Goal: Task Accomplishment & Management: Manage account settings

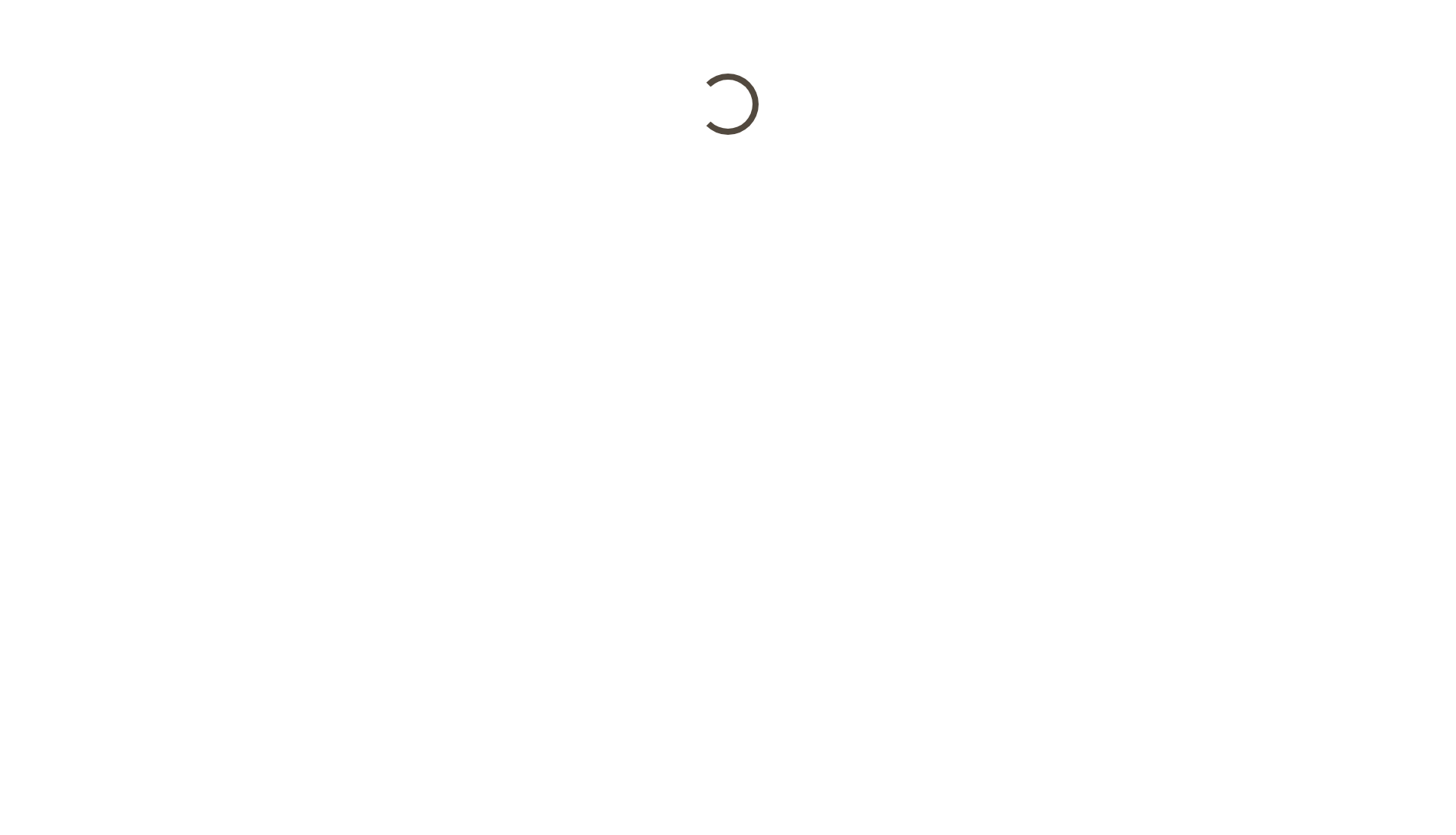
click at [689, 135] on html at bounding box center [728, 67] width 1456 height 135
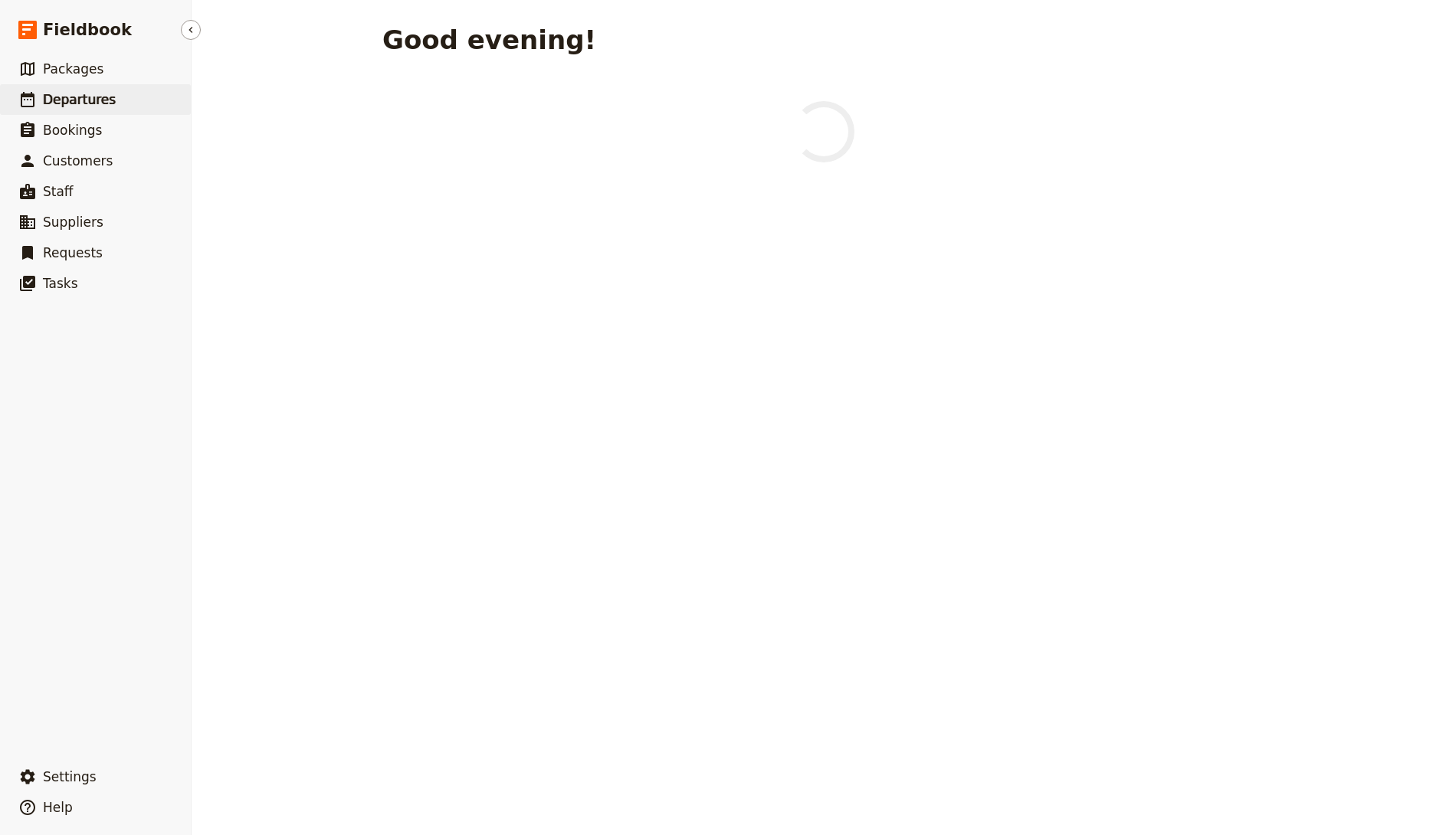
click at [102, 111] on link "​ Departures" at bounding box center [95, 100] width 191 height 31
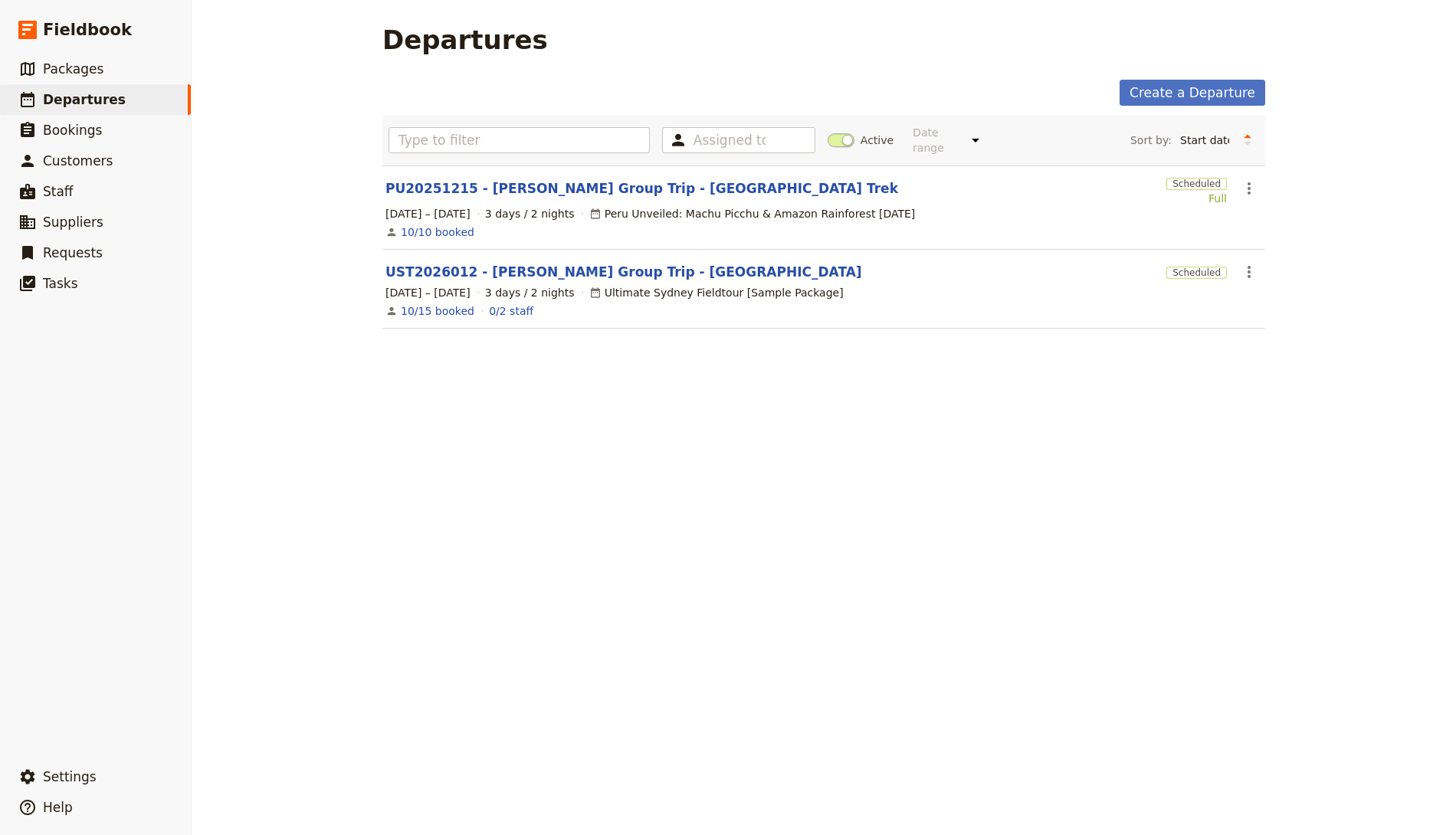
click at [609, 630] on div "Departures Create a Departure Assigned to Active Date range This week Next week…" at bounding box center [823, 418] width 1264 height 835
click at [446, 418] on div "Departures Create a Departure Assigned to Active Date range This week Next week…" at bounding box center [823, 418] width 1264 height 835
click at [636, 194] on link "PU20251215 - Joey Tribbiani Group Trip - Peru Trek" at bounding box center [641, 188] width 512 height 18
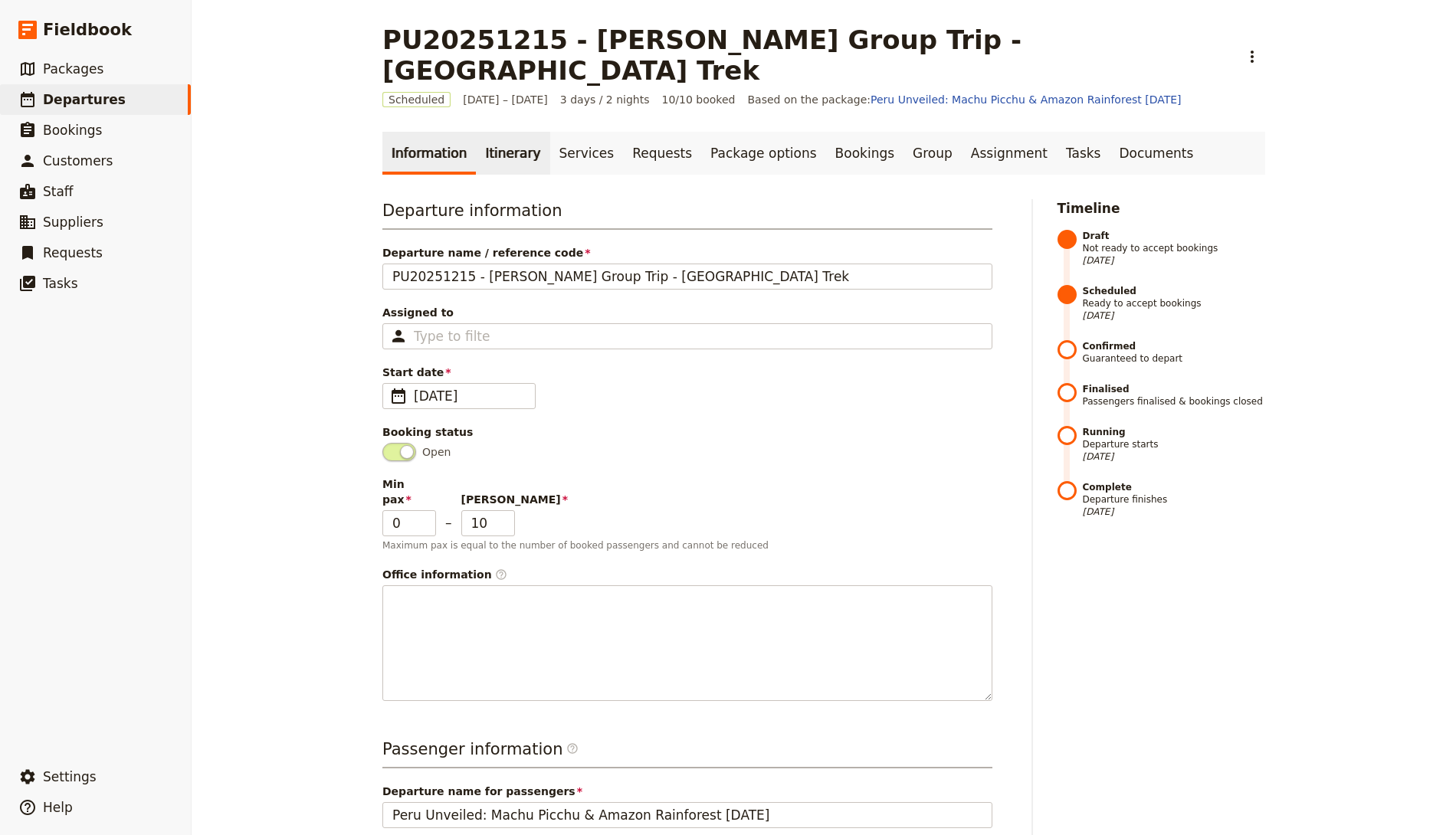
click at [476, 132] on link "Itinerary" at bounding box center [512, 153] width 74 height 43
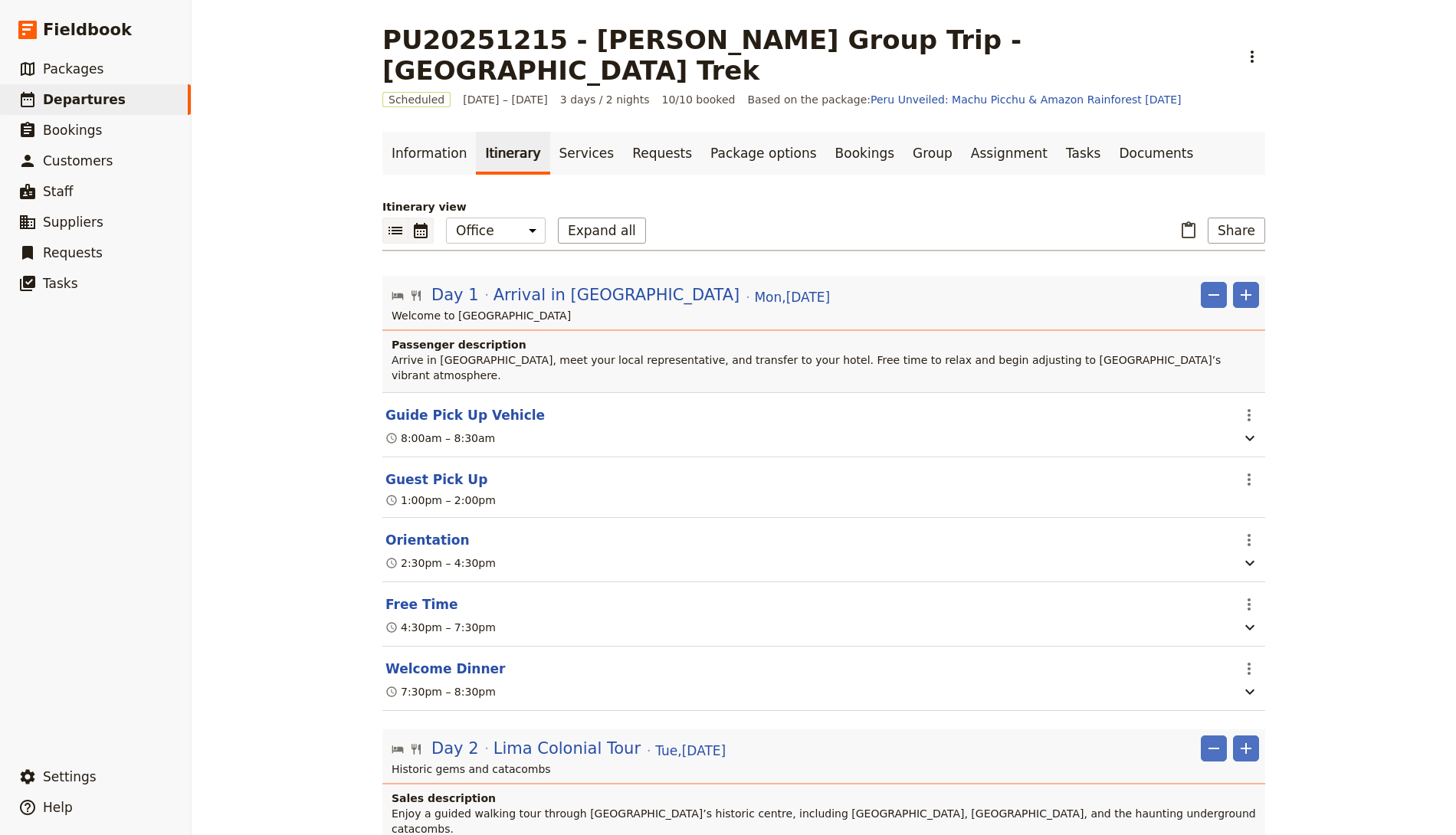
click at [415, 223] on icon "Calendar view" at bounding box center [420, 231] width 14 height 15
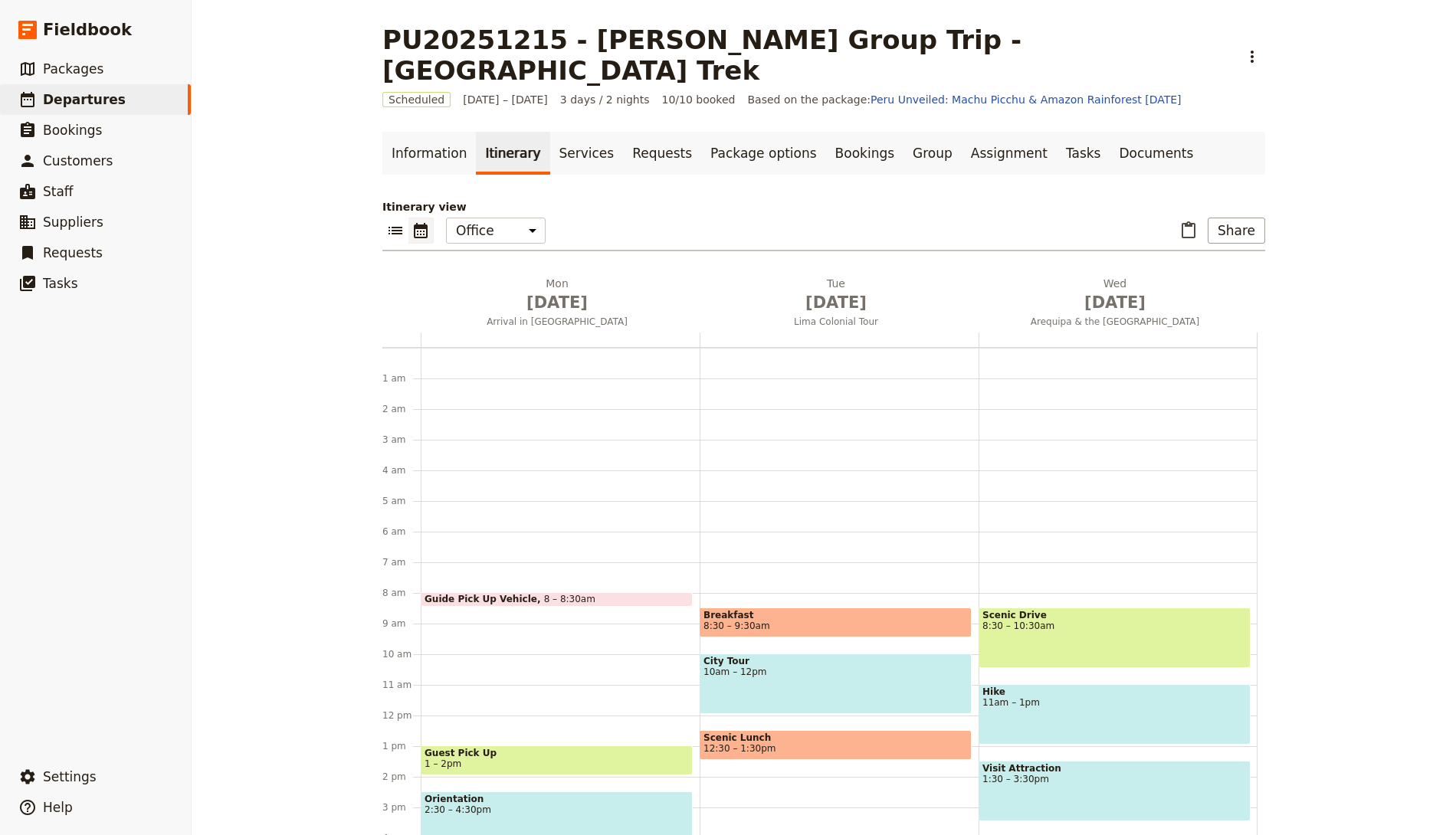
scroll to position [200, 0]
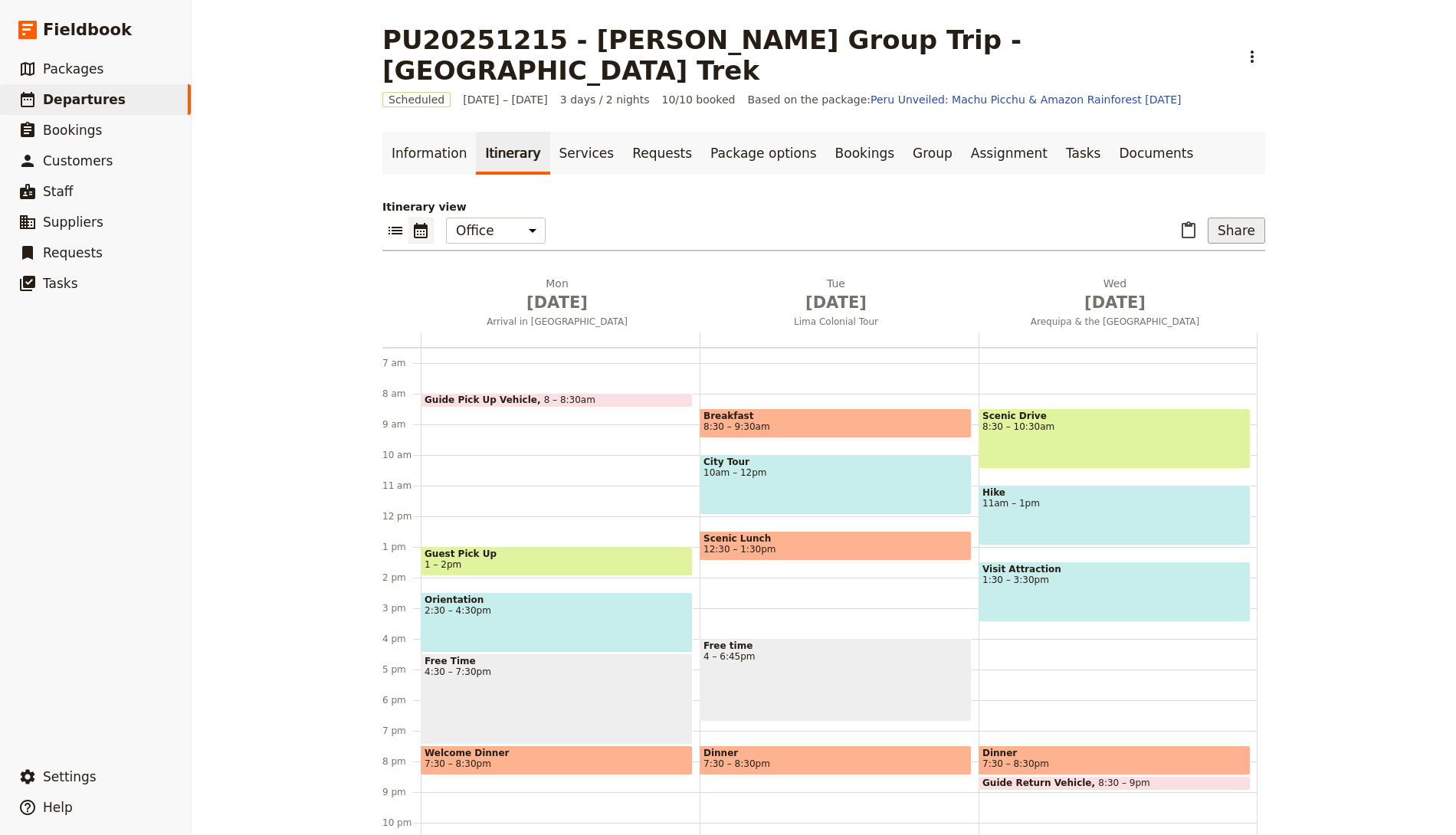
click at [1229, 218] on button "Share" at bounding box center [1236, 231] width 57 height 26
click at [1004, 153] on div "Information Itinerary Services Requests Package options Bookings Group Assignme…" at bounding box center [823, 486] width 883 height 710
click at [1110, 132] on link "Documents" at bounding box center [1157, 153] width 93 height 43
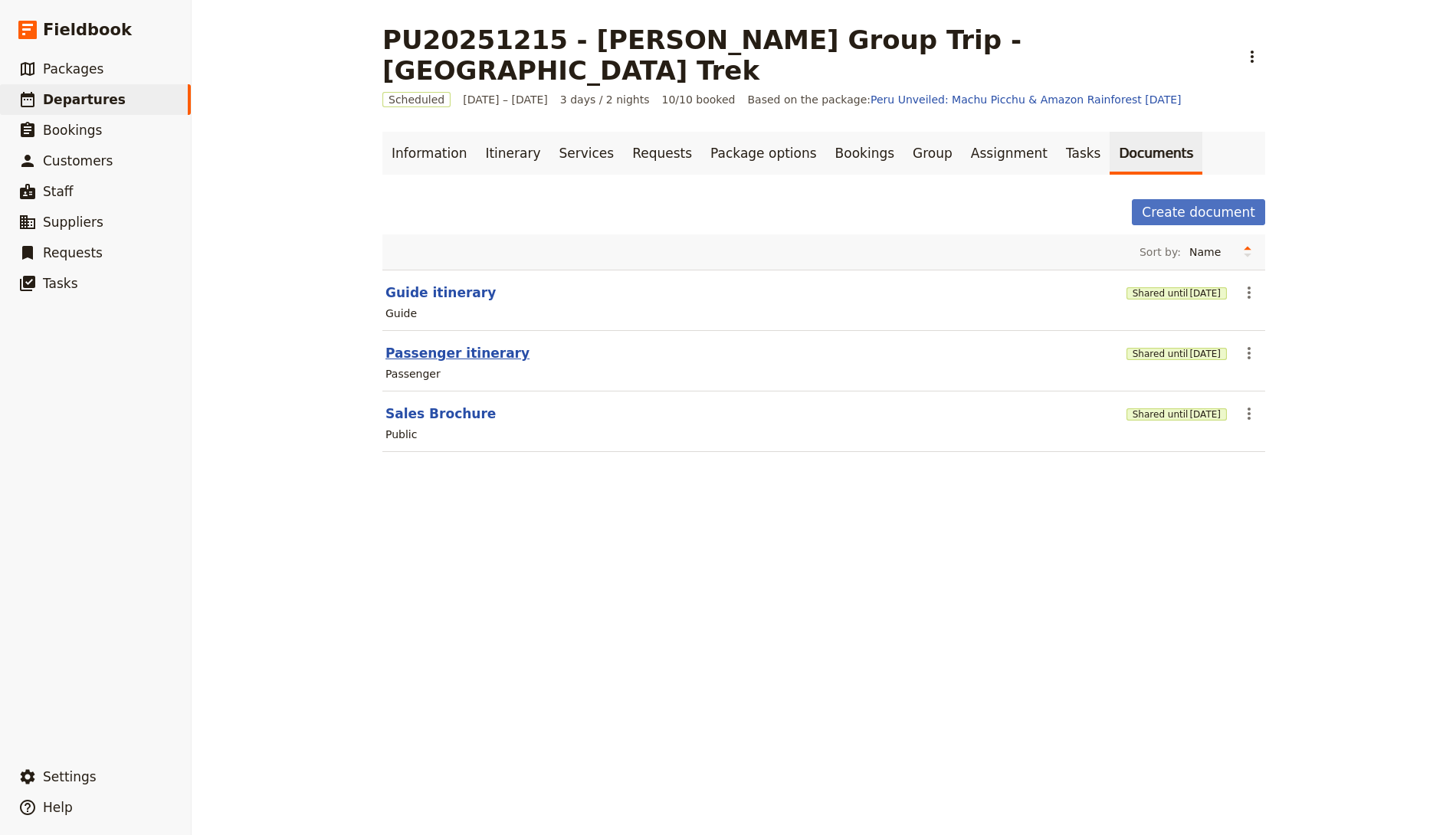
click at [449, 344] on button "Passenger itinerary" at bounding box center [457, 353] width 144 height 18
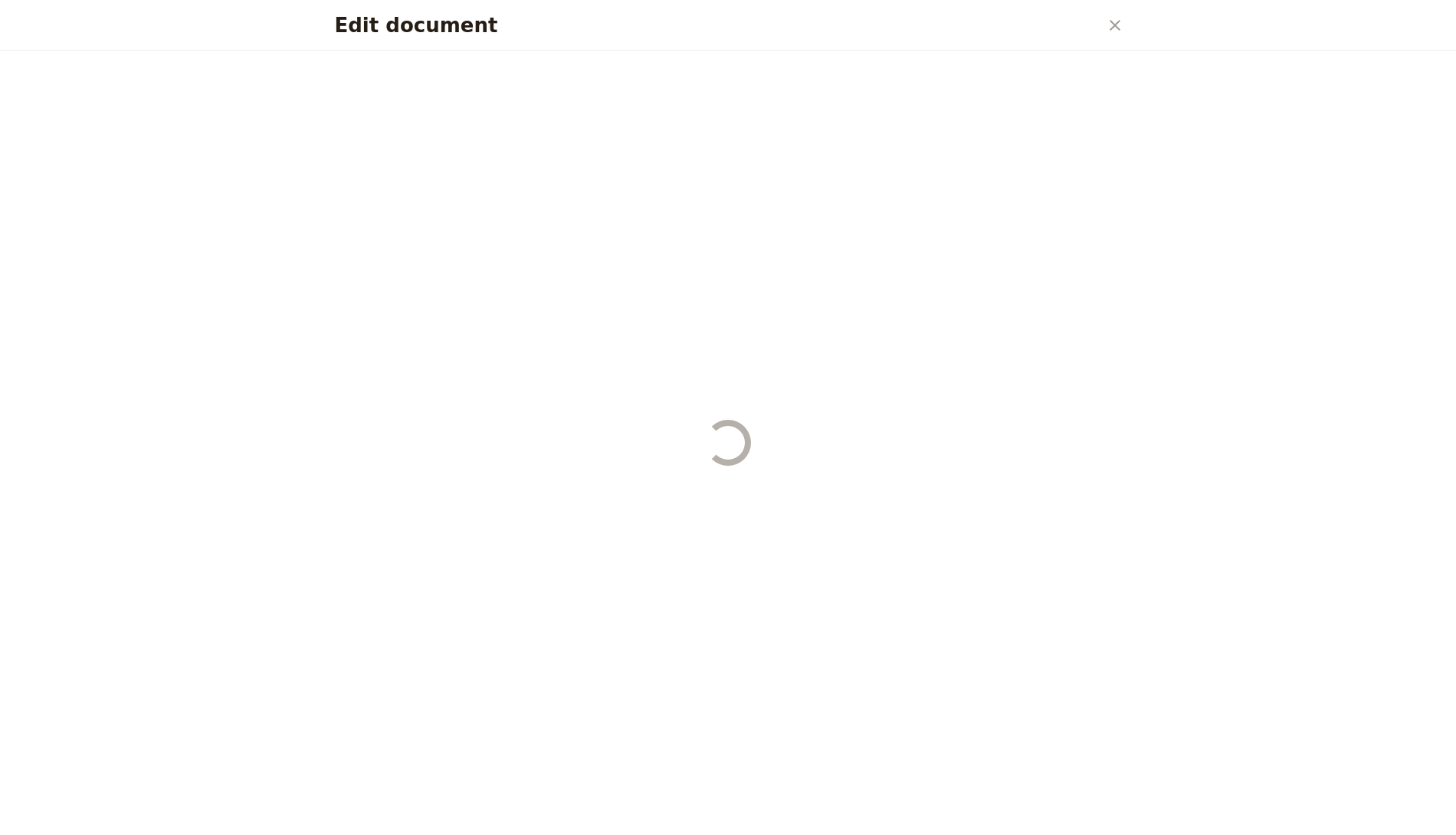
select select "PASSENGER"
select select "RUN_SHEET"
select select "DEFAULT"
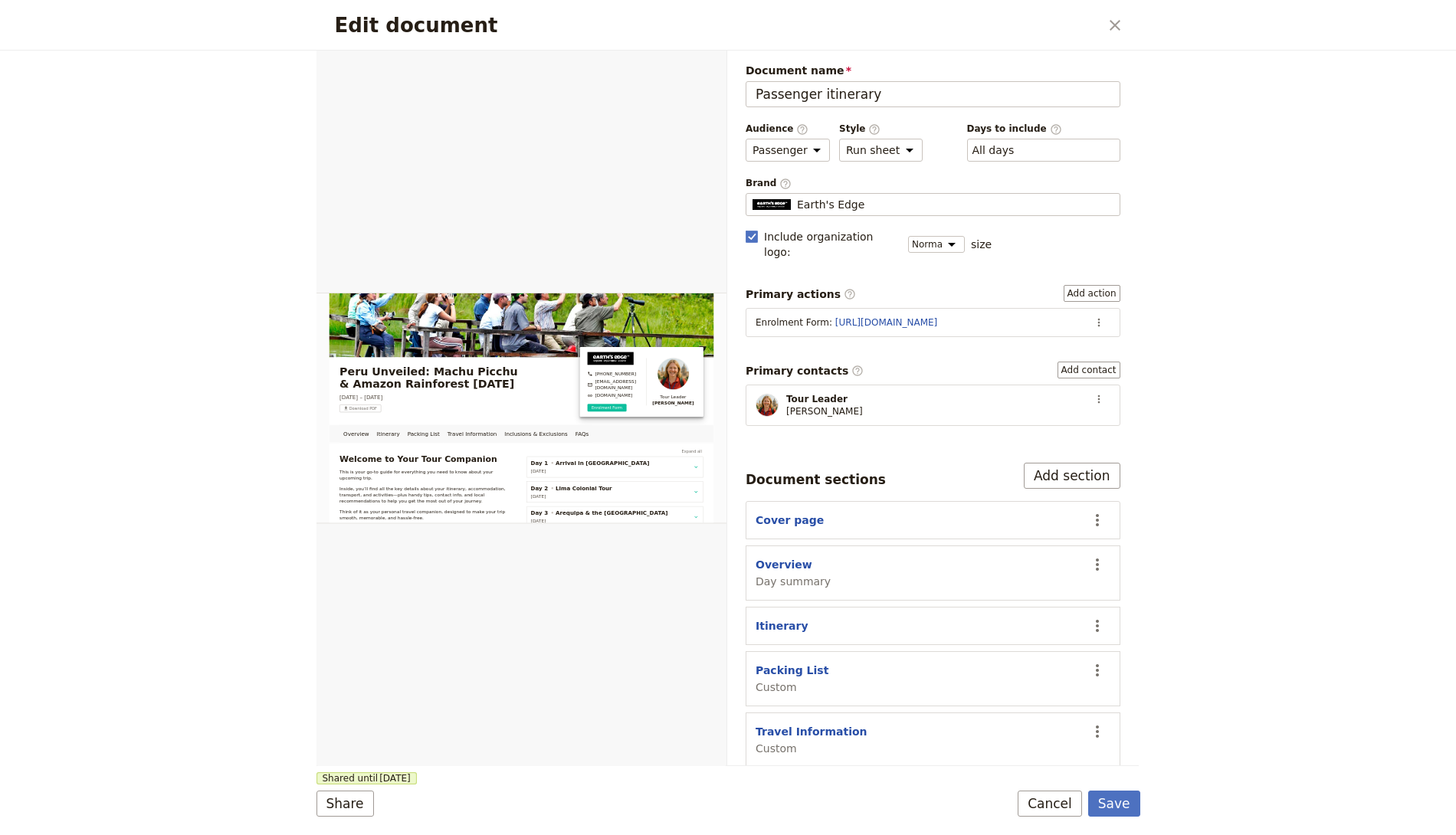
click at [1112, 8] on div "Edit document ​" at bounding box center [728, 25] width 823 height 50
click at [1110, 16] on icon "Close dialog" at bounding box center [1115, 25] width 18 height 18
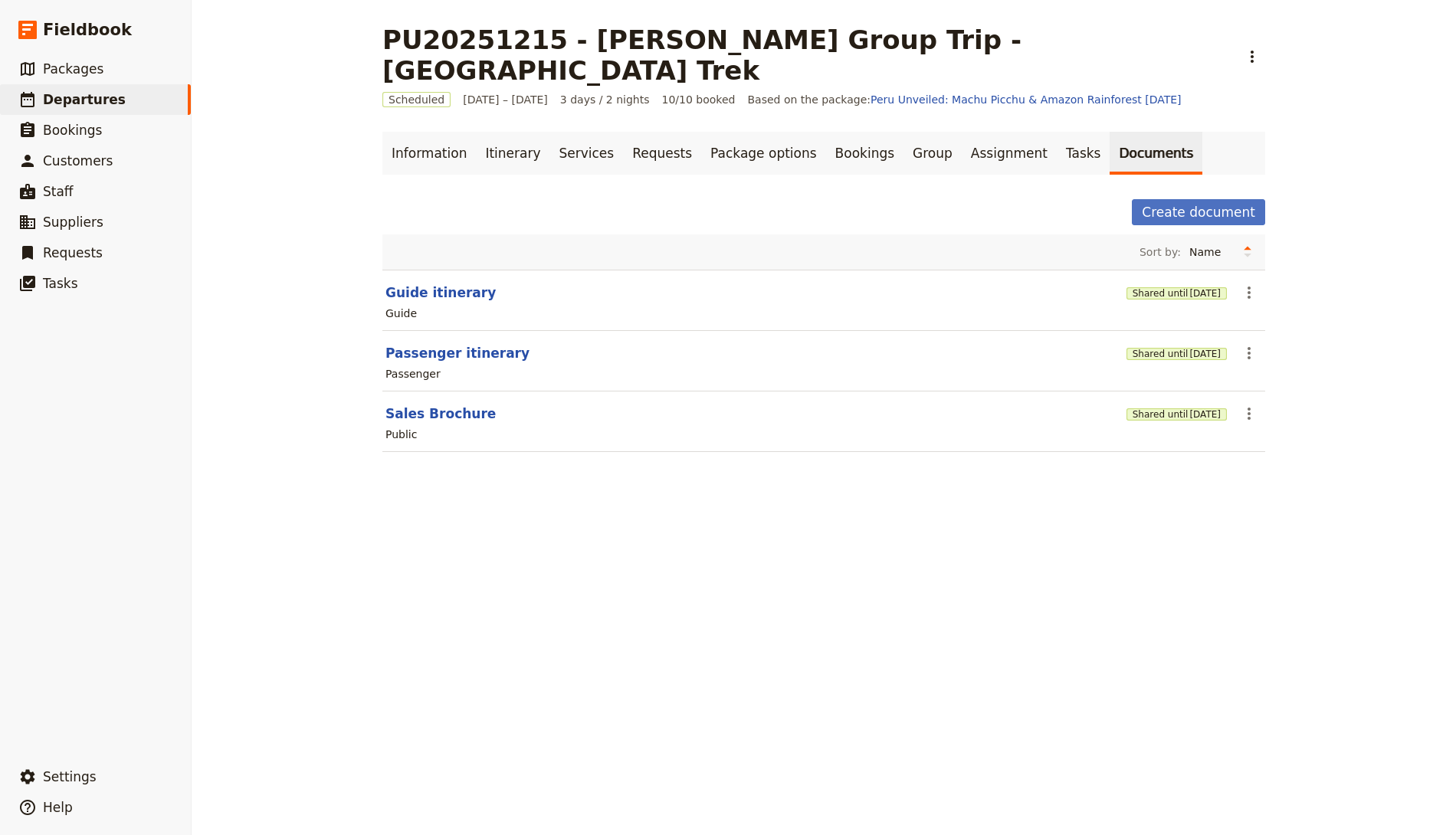
click at [457, 331] on section "Passenger itinerary Shared until 17 Jan 2026 ​ Passenger" at bounding box center [823, 361] width 883 height 61
click at [447, 344] on button "Passenger itinerary" at bounding box center [457, 353] width 144 height 18
select select "PASSENGER"
select select "RUN_SHEET"
select select "DEFAULT"
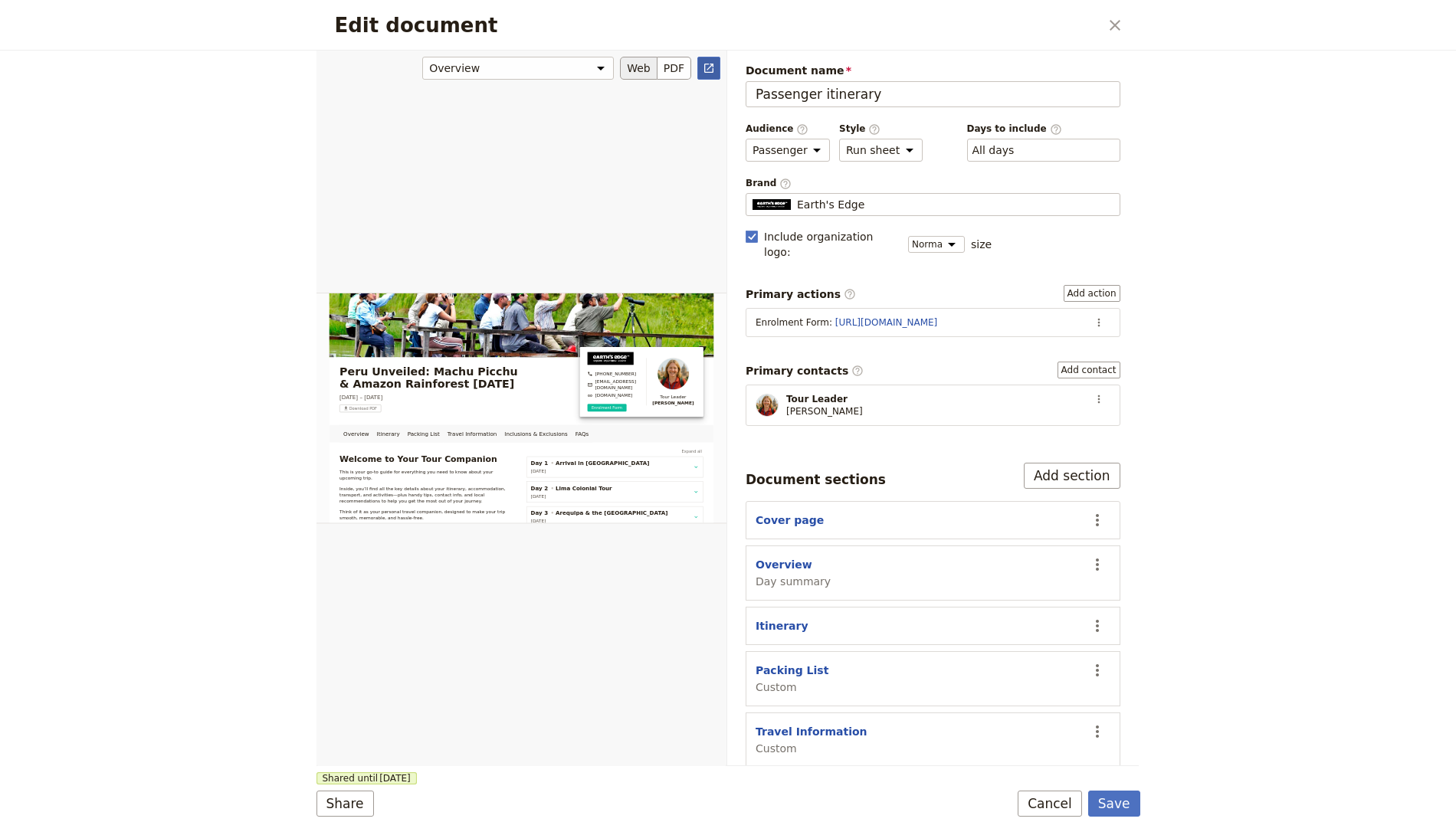
click at [718, 66] on link "​" at bounding box center [709, 69] width 23 height 23
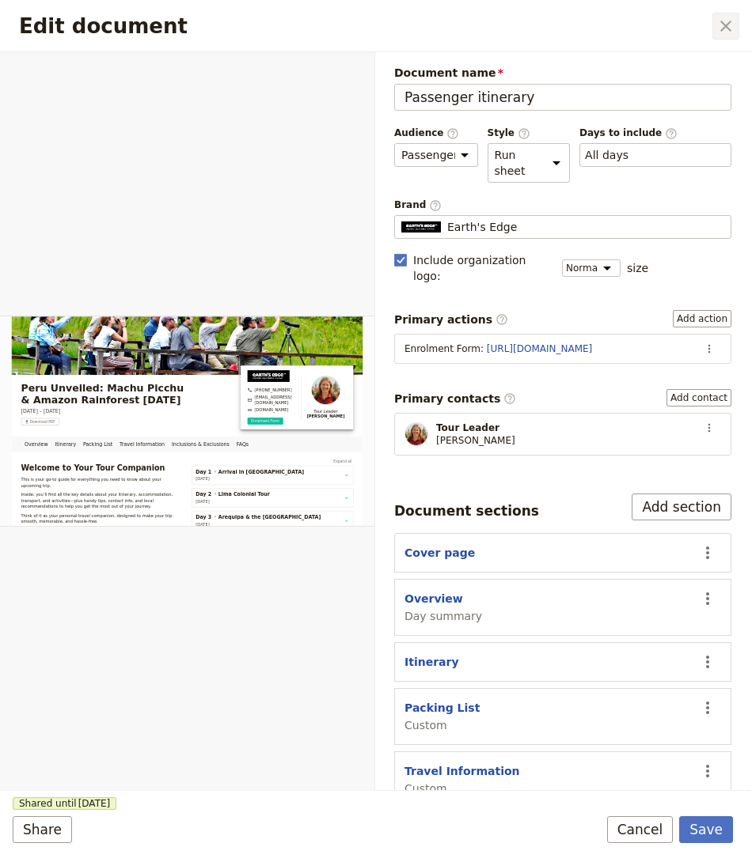
click at [729, 29] on icon "Close dialog" at bounding box center [725, 26] width 11 height 11
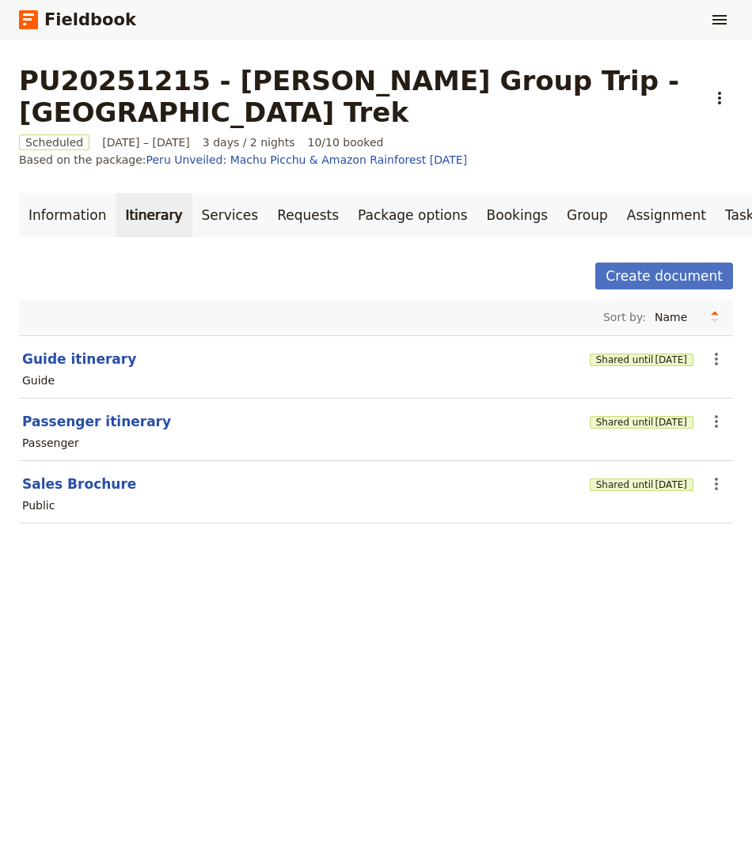
click at [127, 193] on link "Itinerary" at bounding box center [154, 215] width 76 height 44
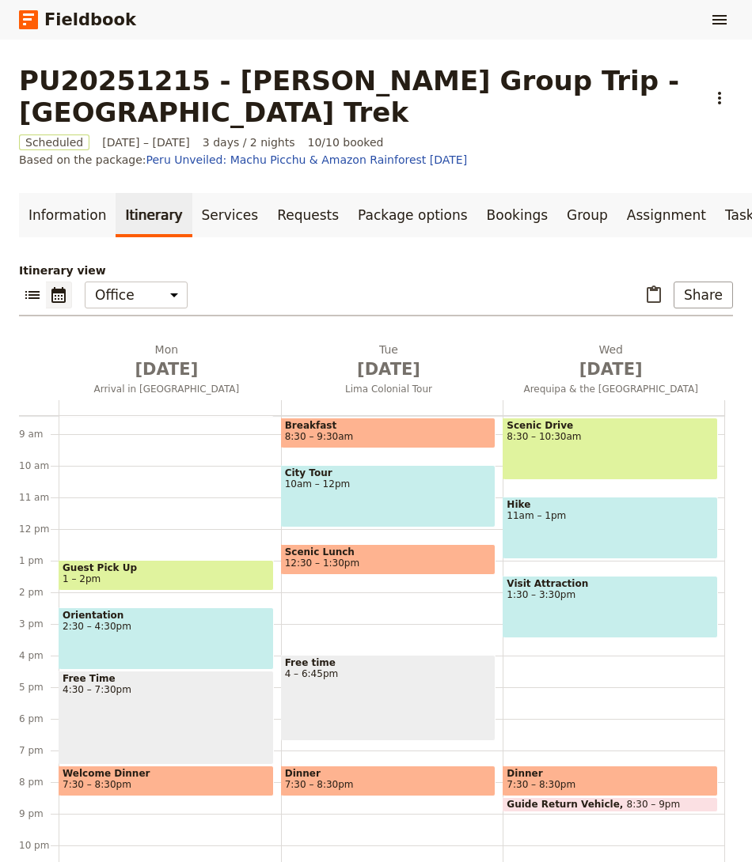
scroll to position [0, 68]
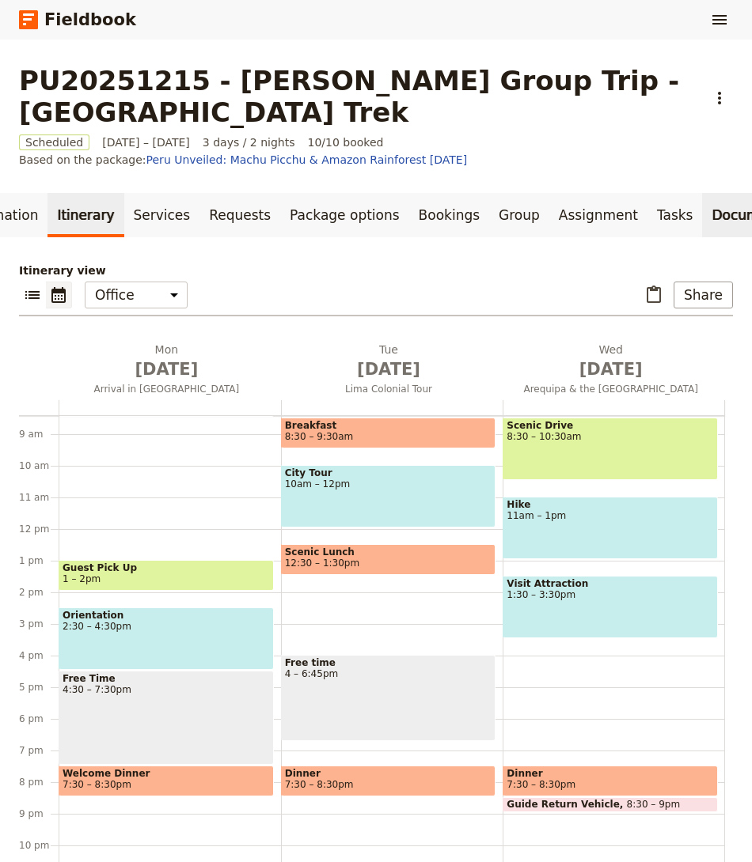
click at [702, 193] on link "Documents" at bounding box center [750, 215] width 96 height 44
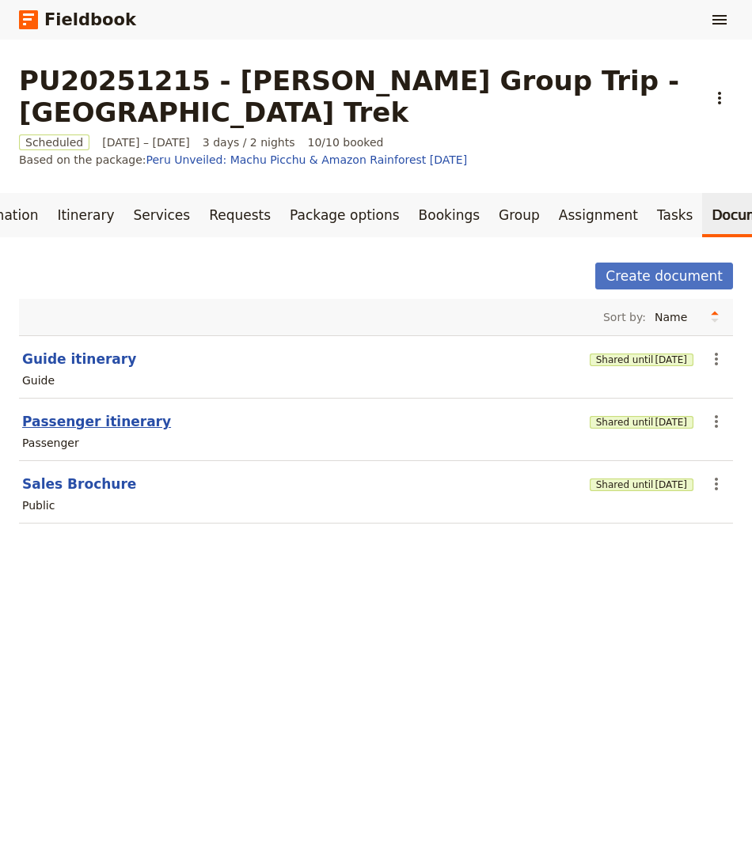
click at [91, 412] on button "Passenger itinerary" at bounding box center [96, 421] width 149 height 19
select select "PASSENGER"
select select "RUN_SHEET"
select select "DEFAULT"
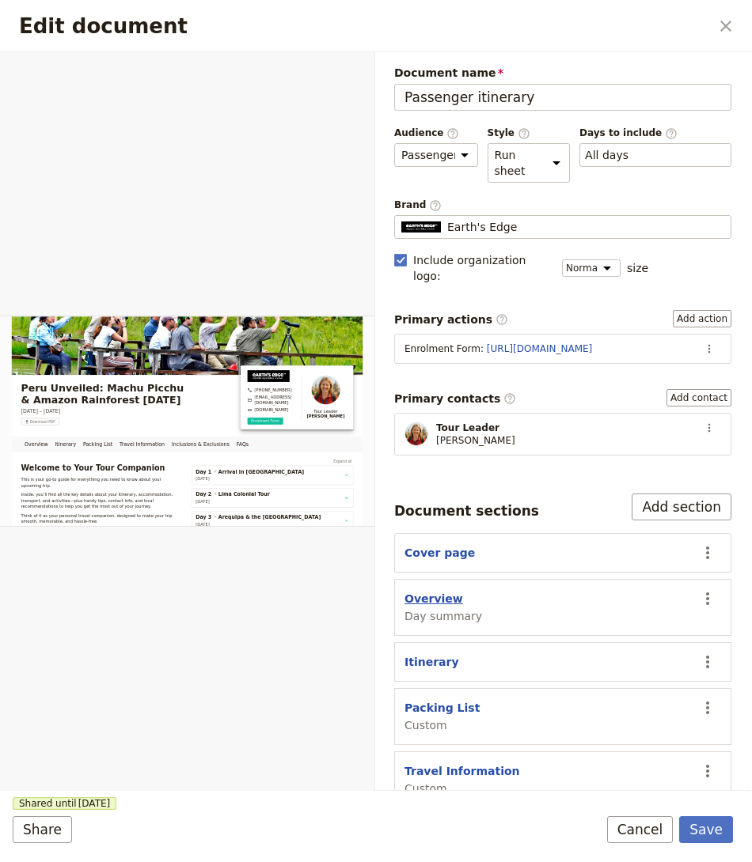
click at [434, 591] on button "Overview" at bounding box center [433, 599] width 59 height 16
select select "DAY_SUMMARY"
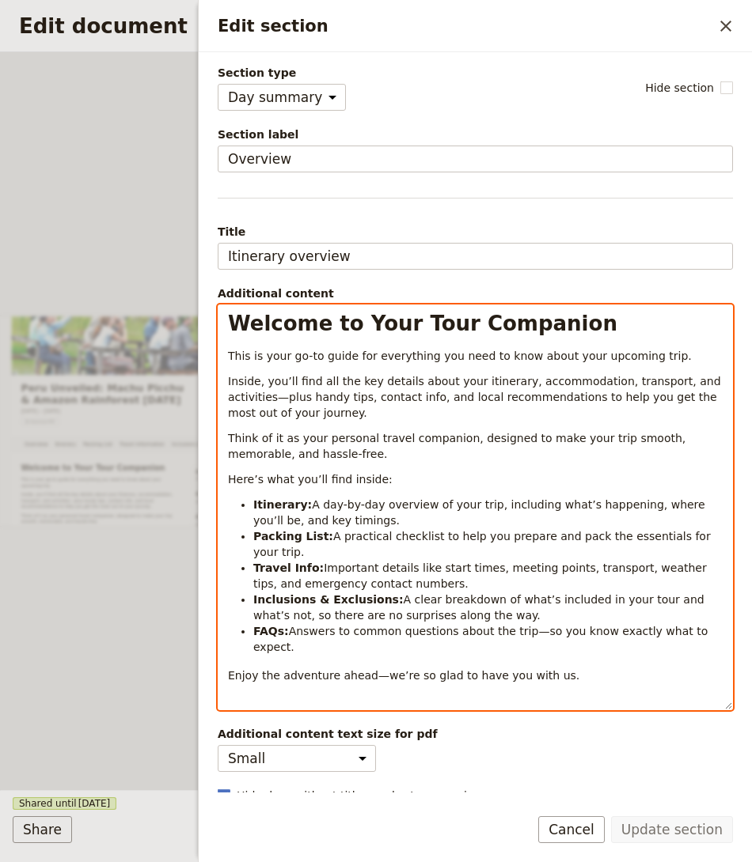
click at [544, 668] on p "Enjoy the adventure ahead—we’re so glad to have you with us." at bounding box center [475, 676] width 494 height 16
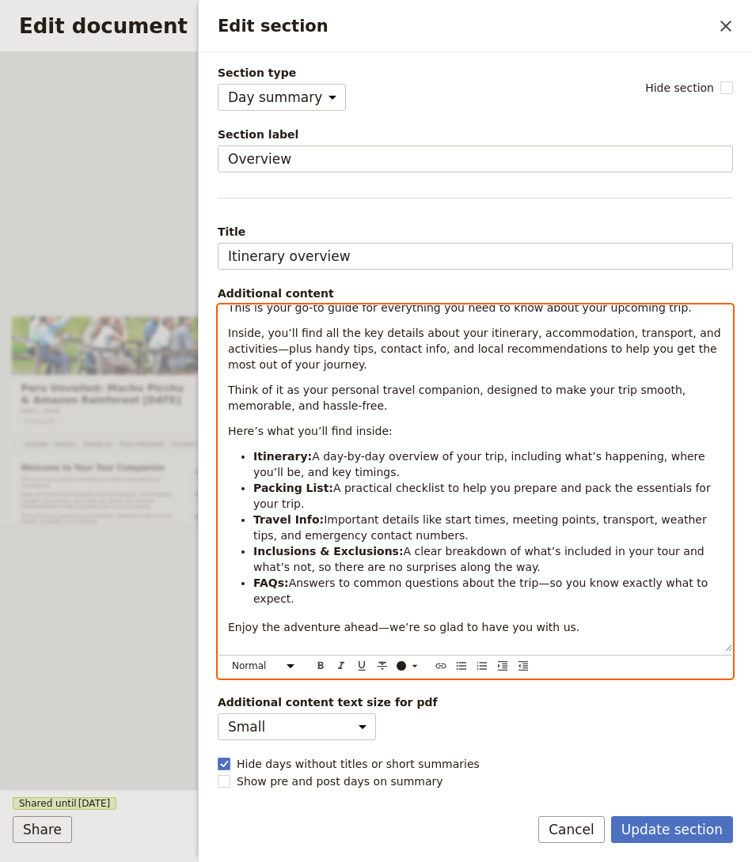
scroll to position [25, 0]
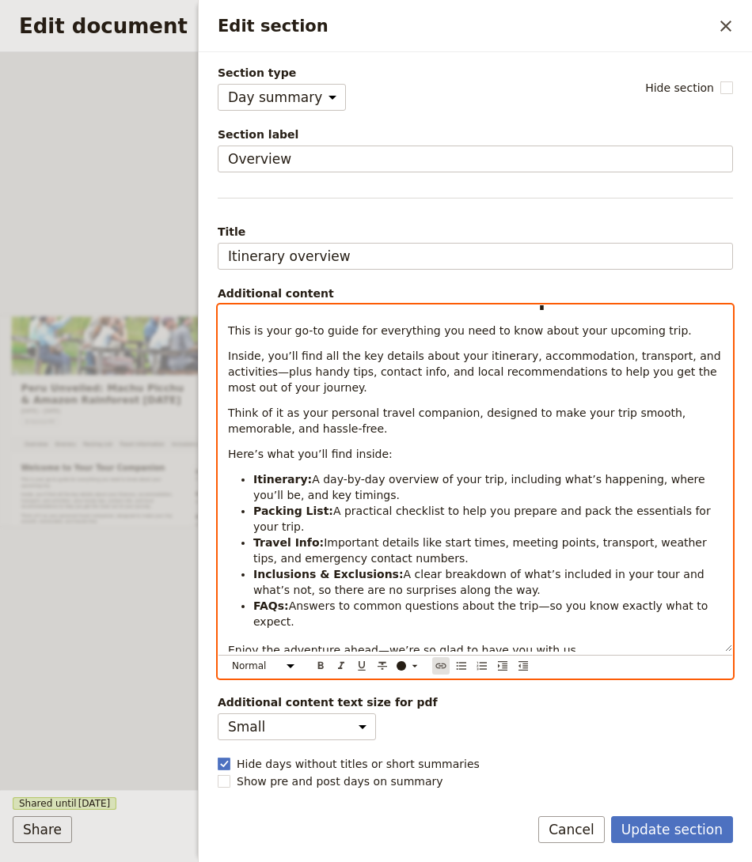
click at [441, 664] on icon "Insert link" at bounding box center [440, 666] width 10 height 6
click at [441, 664] on icon "Insert link" at bounding box center [440, 666] width 13 height 13
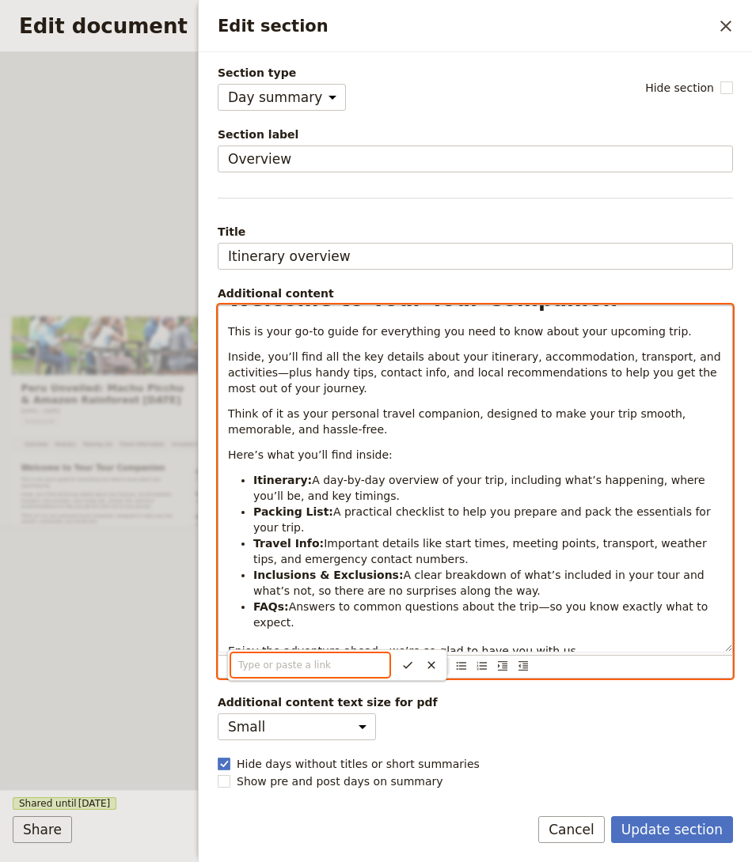
paste input "https://maps.app.goo.gl/dbtd5FbqnFtenXV56"
type input "https://maps.app.goo.gl/dbtd5FbqnFtenXV56"
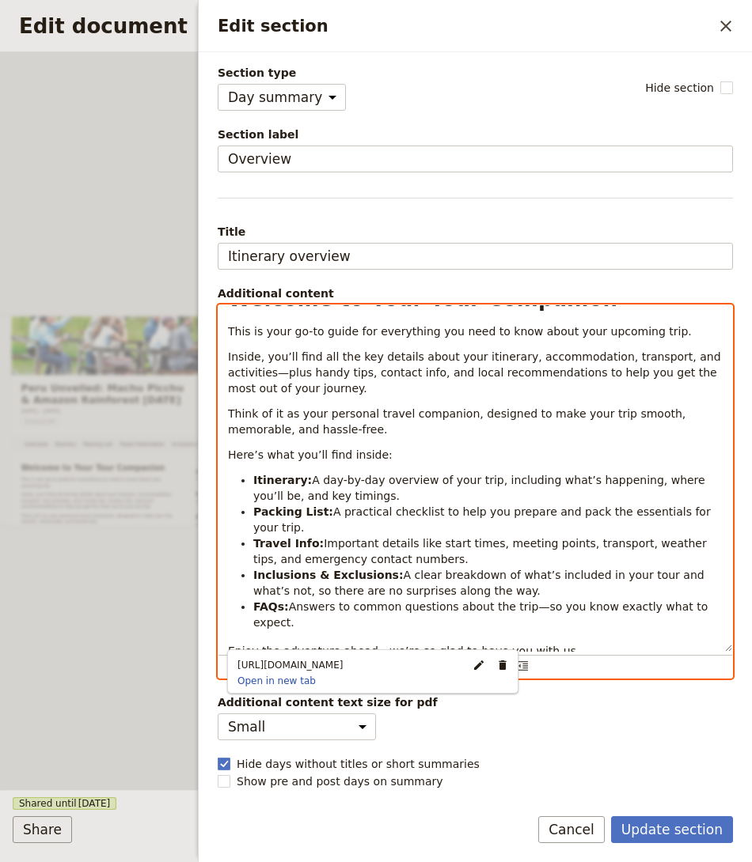
scroll to position [0, 0]
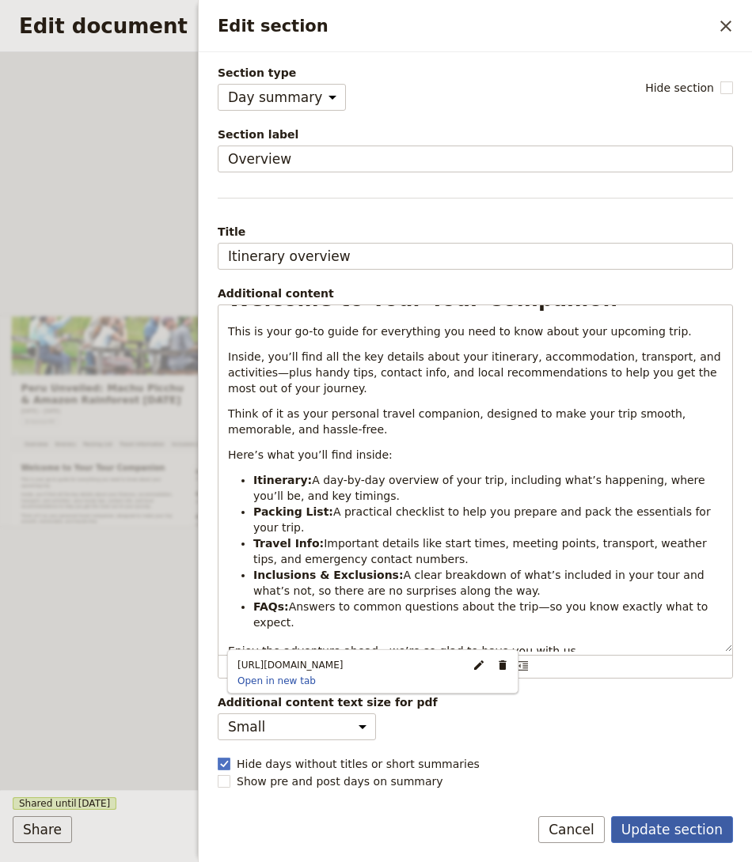
click at [695, 833] on button "Update section" at bounding box center [672, 829] width 122 height 27
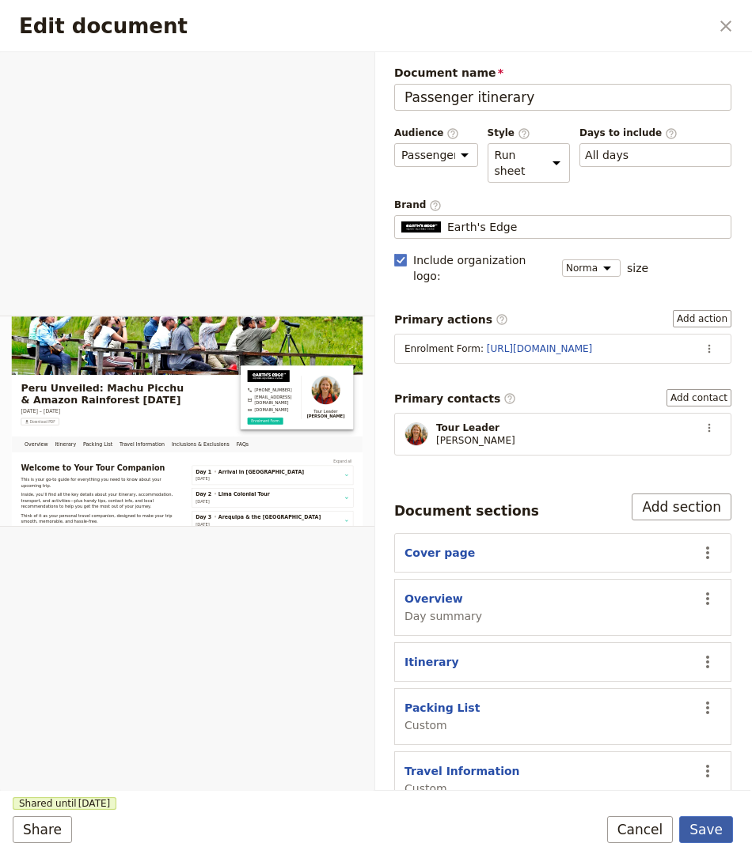
click at [695, 829] on button "Save" at bounding box center [706, 829] width 54 height 27
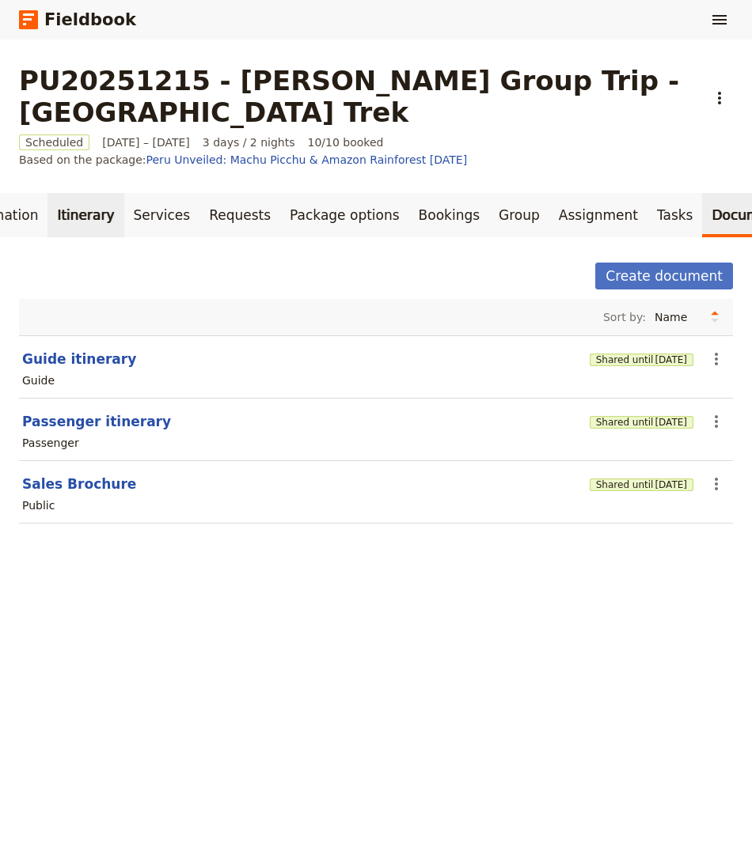
click at [56, 193] on link "Itinerary" at bounding box center [85, 215] width 76 height 44
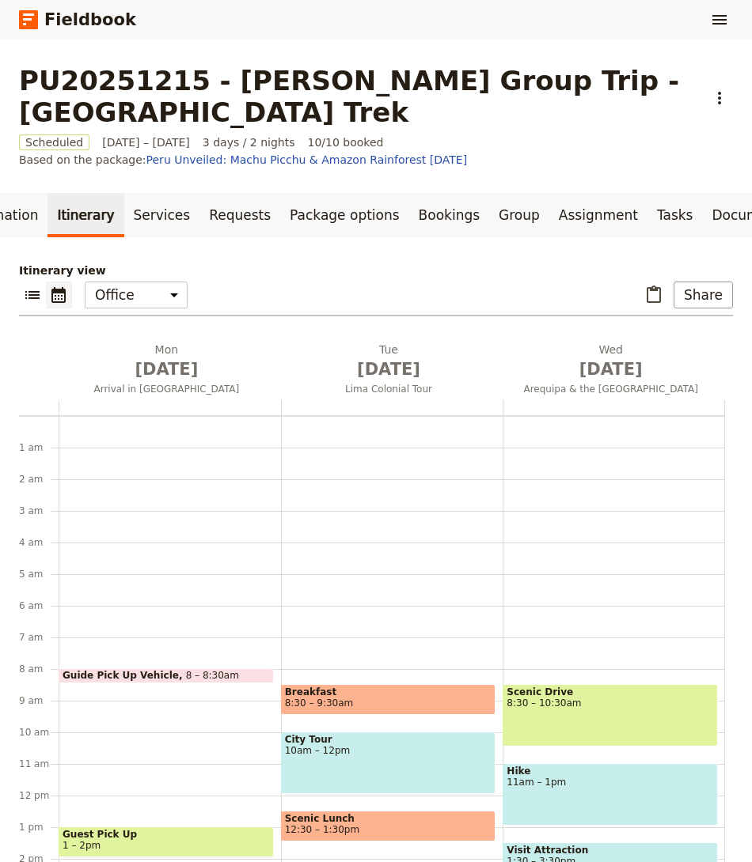
scroll to position [206, 0]
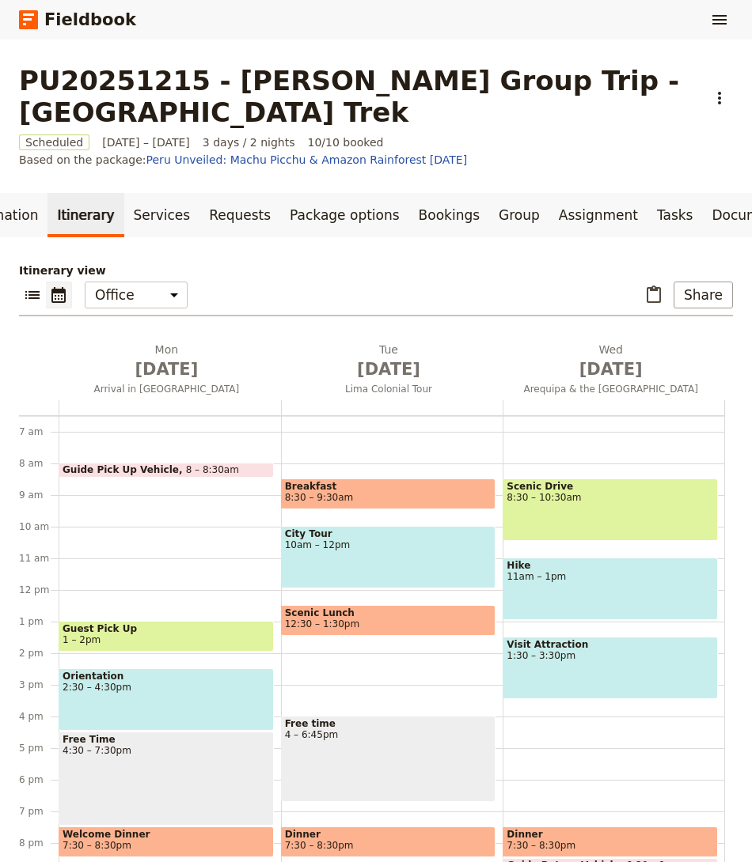
click at [119, 669] on div "Orientation 2:30 – 4:30pm" at bounding box center [166, 700] width 215 height 63
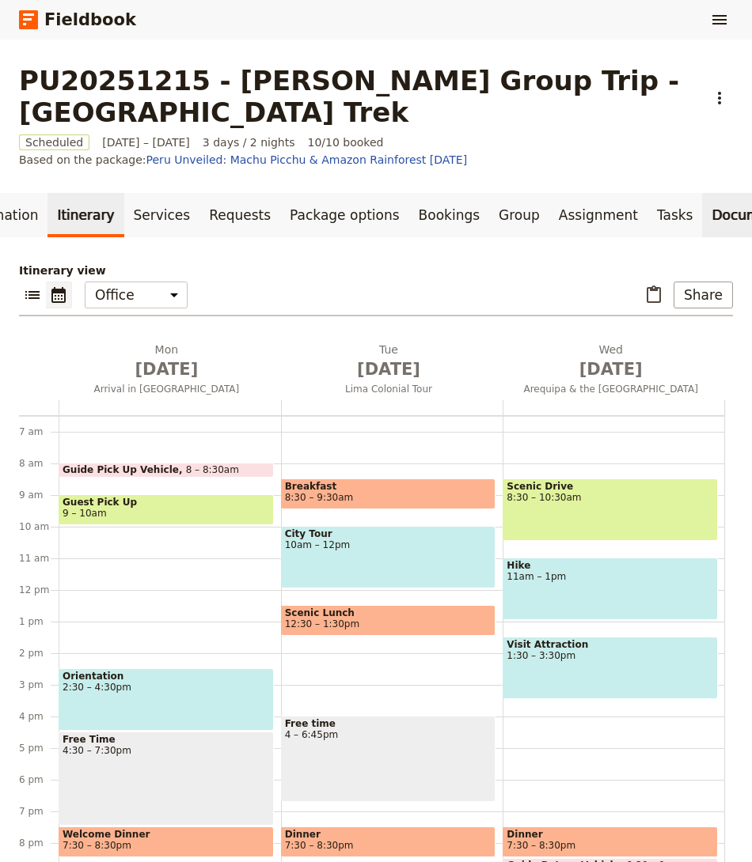
click at [702, 195] on link "Documents" at bounding box center [750, 215] width 96 height 44
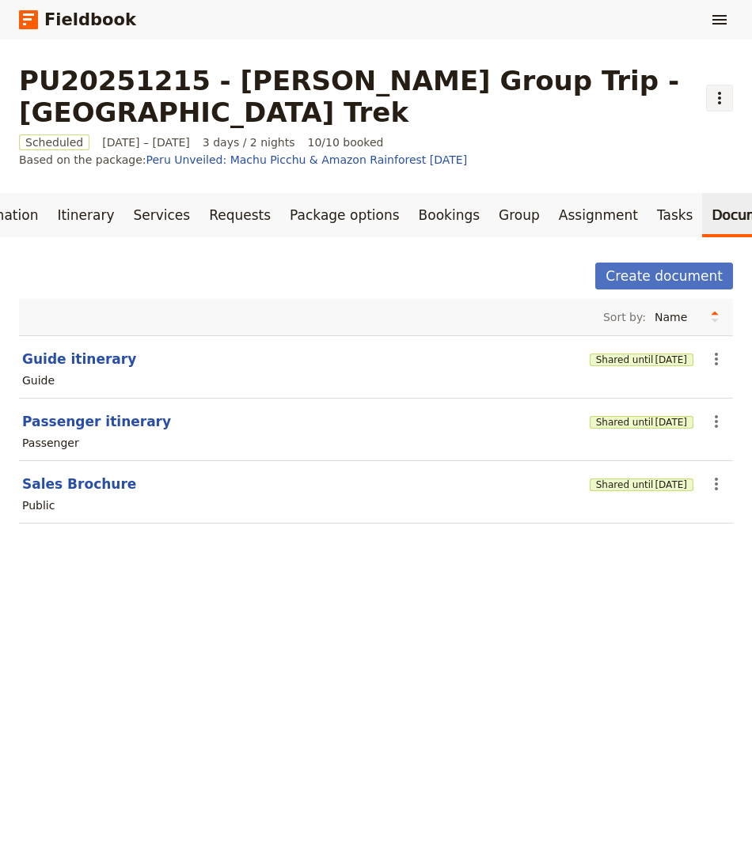
click at [710, 89] on icon "Actions" at bounding box center [719, 98] width 19 height 19
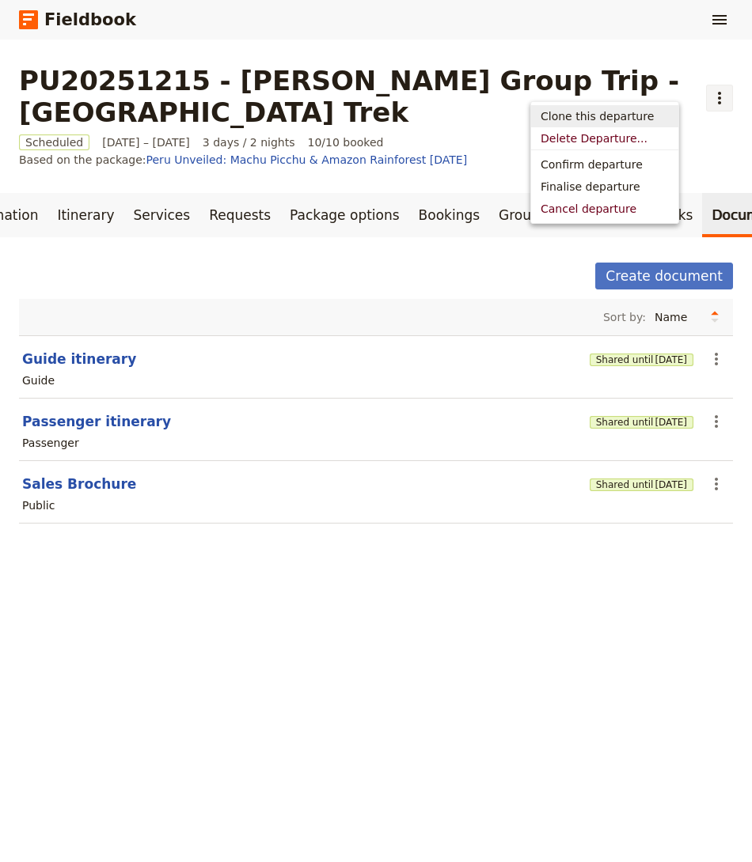
click at [331, 134] on span "10/10 booked" at bounding box center [346, 142] width 76 height 16
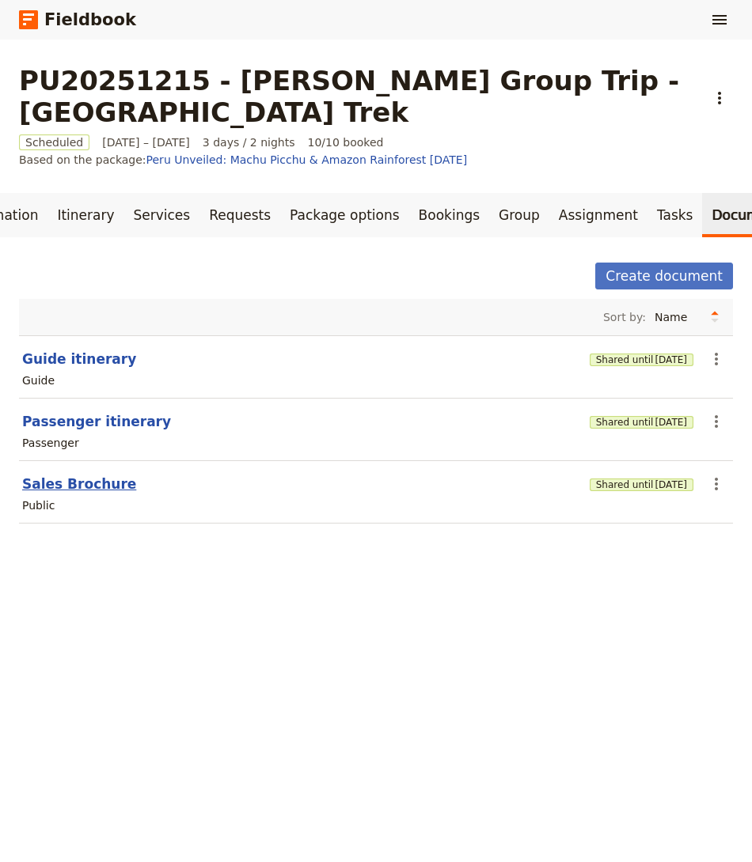
click at [86, 475] on button "Sales Brochure" at bounding box center [79, 484] width 114 height 19
select select "DEFAULT"
click at [89, 475] on button "Sales Brochure" at bounding box center [79, 484] width 114 height 19
select select "DEFAULT"
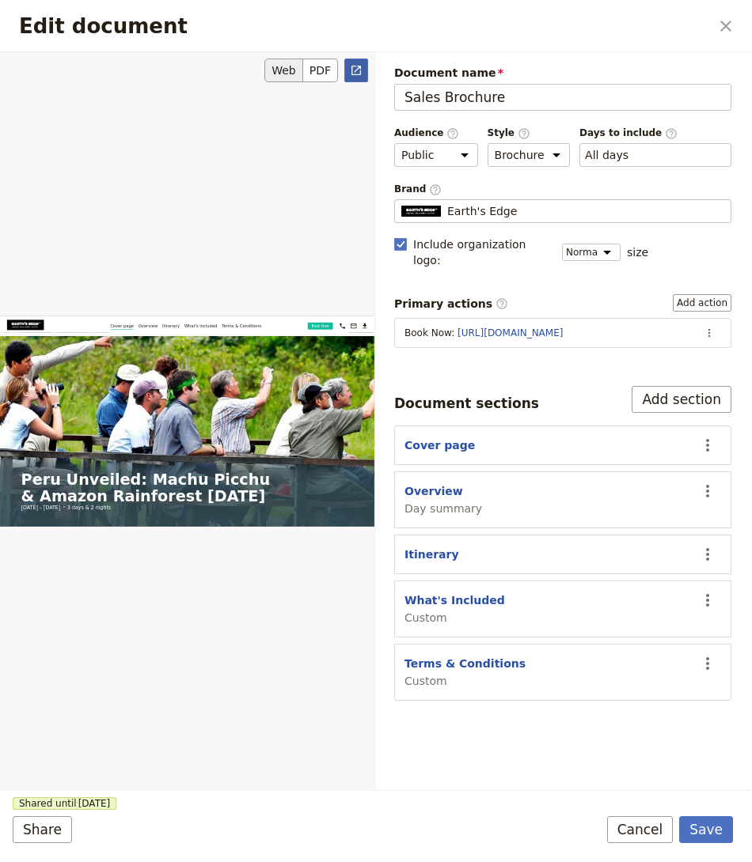
click at [351, 74] on icon "Open full preview" at bounding box center [356, 70] width 13 height 13
click at [727, 25] on icon "Close dialog" at bounding box center [725, 26] width 19 height 19
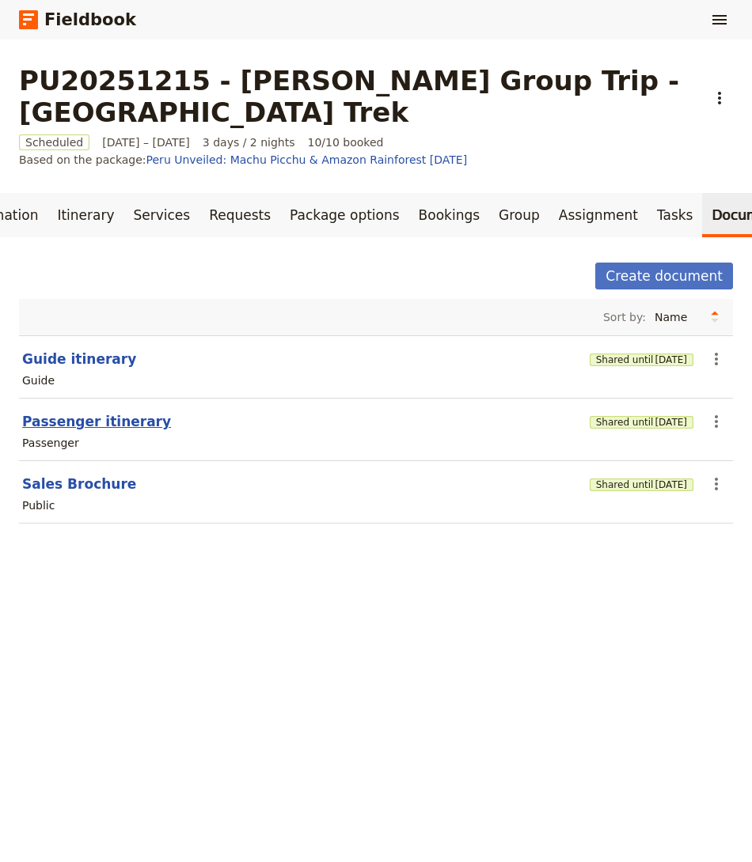
click at [123, 412] on button "Passenger itinerary" at bounding box center [96, 421] width 149 height 19
select select "PASSENGER"
select select "RUN_SHEET"
select select "DEFAULT"
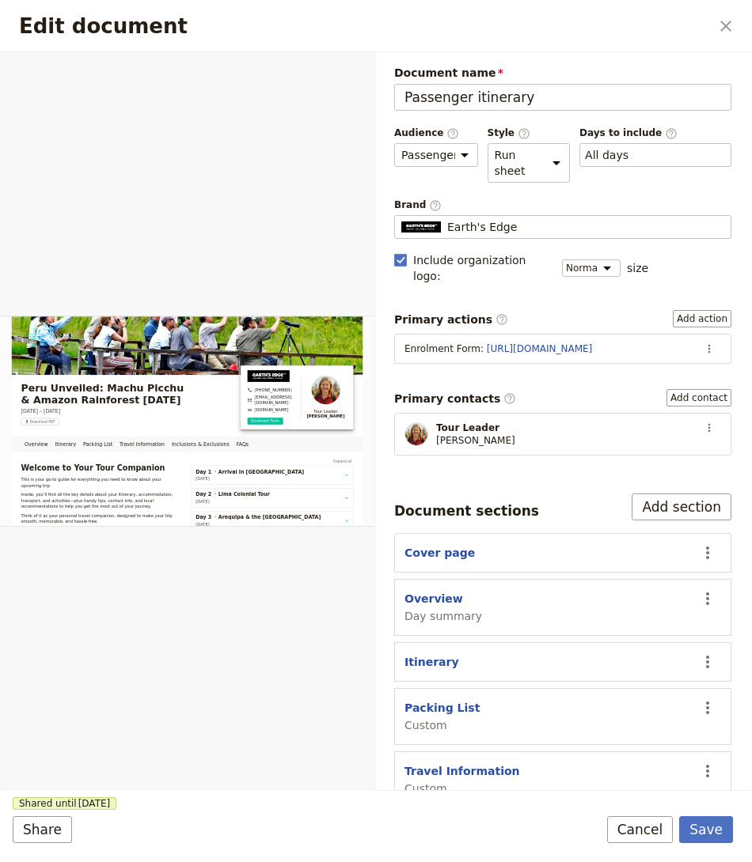
click at [419, 650] on section "Itinerary ​" at bounding box center [562, 662] width 337 height 40
click at [426, 591] on button "Overview" at bounding box center [433, 599] width 59 height 16
select select "DAY_SUMMARY"
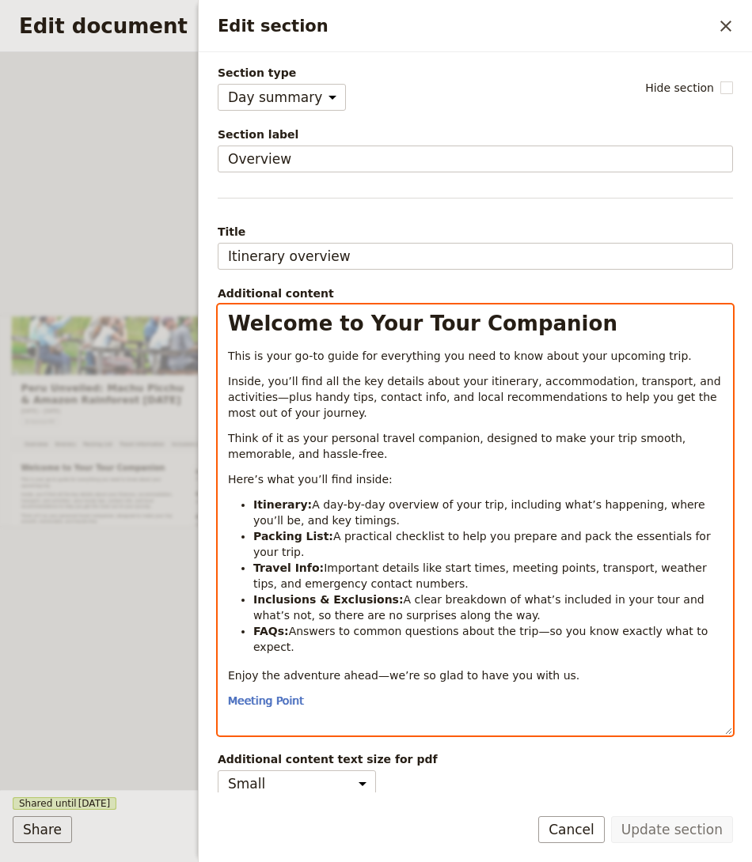
click at [315, 675] on body "Fieldbook ​ ​ Fieldbook ​ ​ Packages ​ Departures ​ Bookings ​ Customers ​ Staf…" at bounding box center [376, 431] width 752 height 862
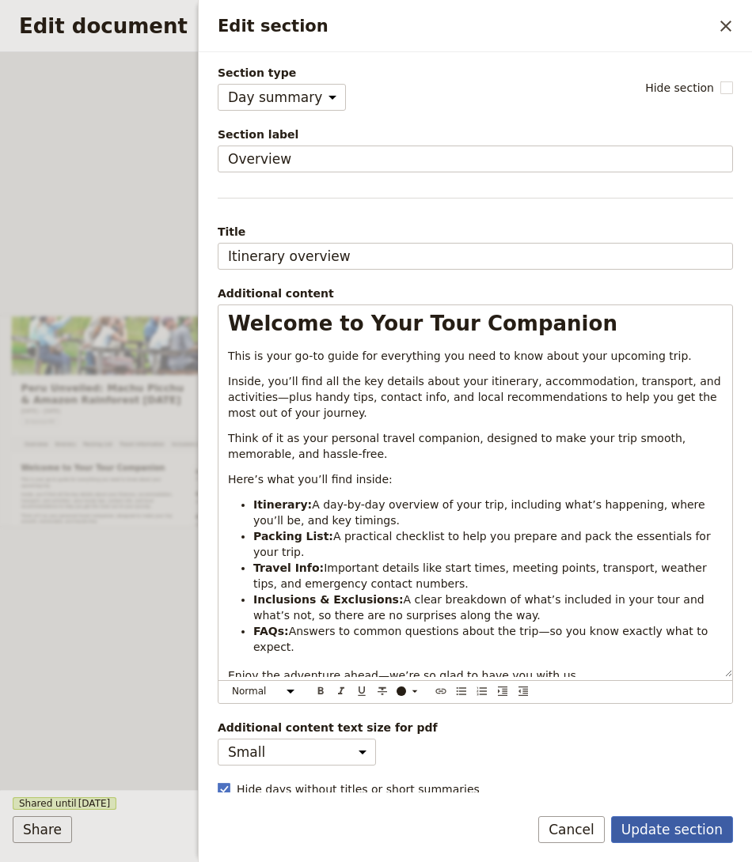
click at [686, 835] on button "Update section" at bounding box center [672, 829] width 122 height 27
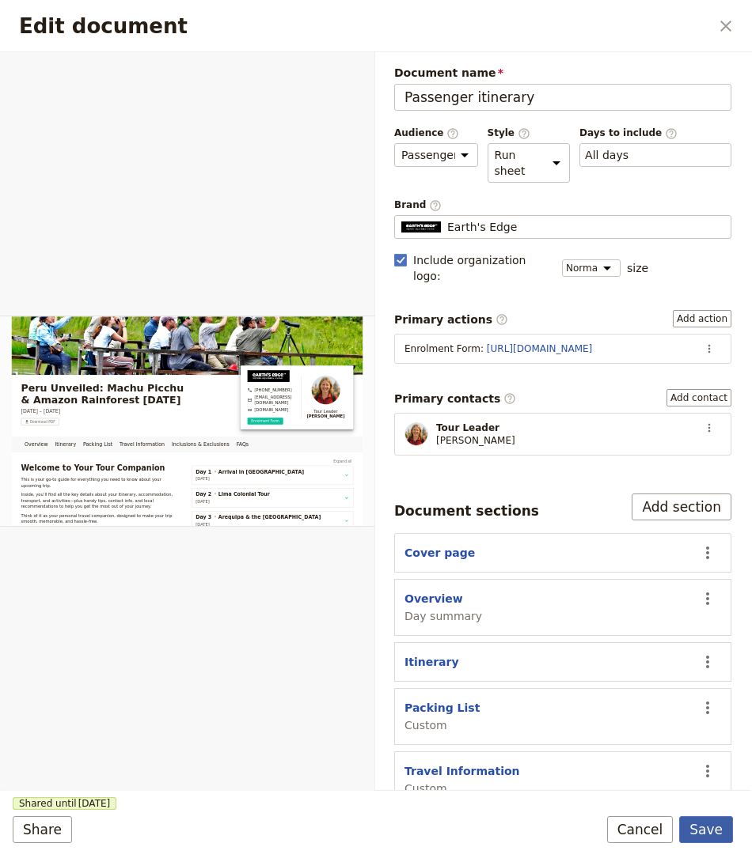
click at [695, 827] on button "Save" at bounding box center [706, 829] width 54 height 27
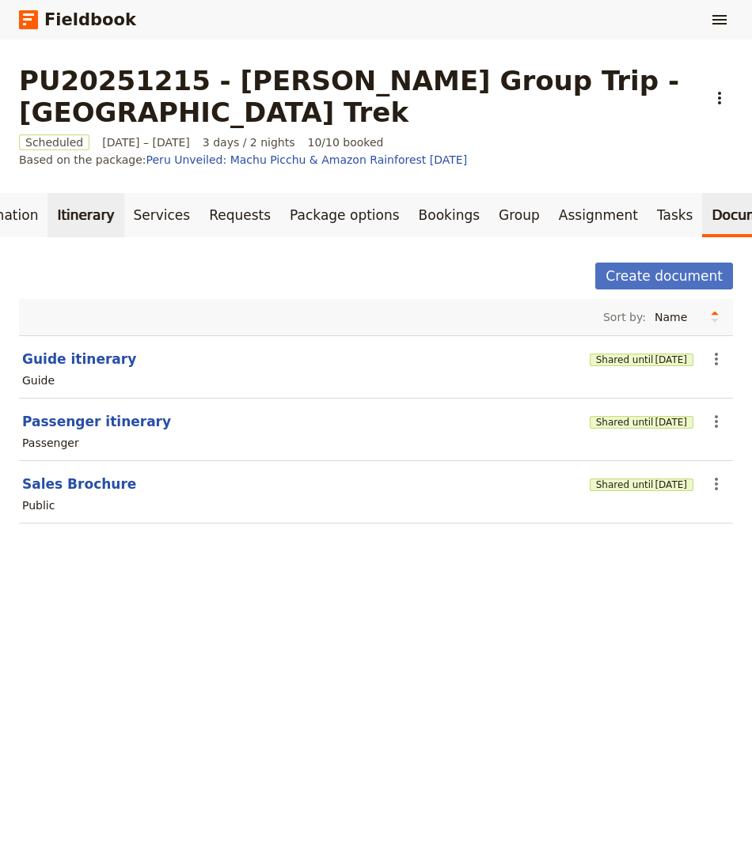
click at [72, 193] on link "Itinerary" at bounding box center [85, 215] width 76 height 44
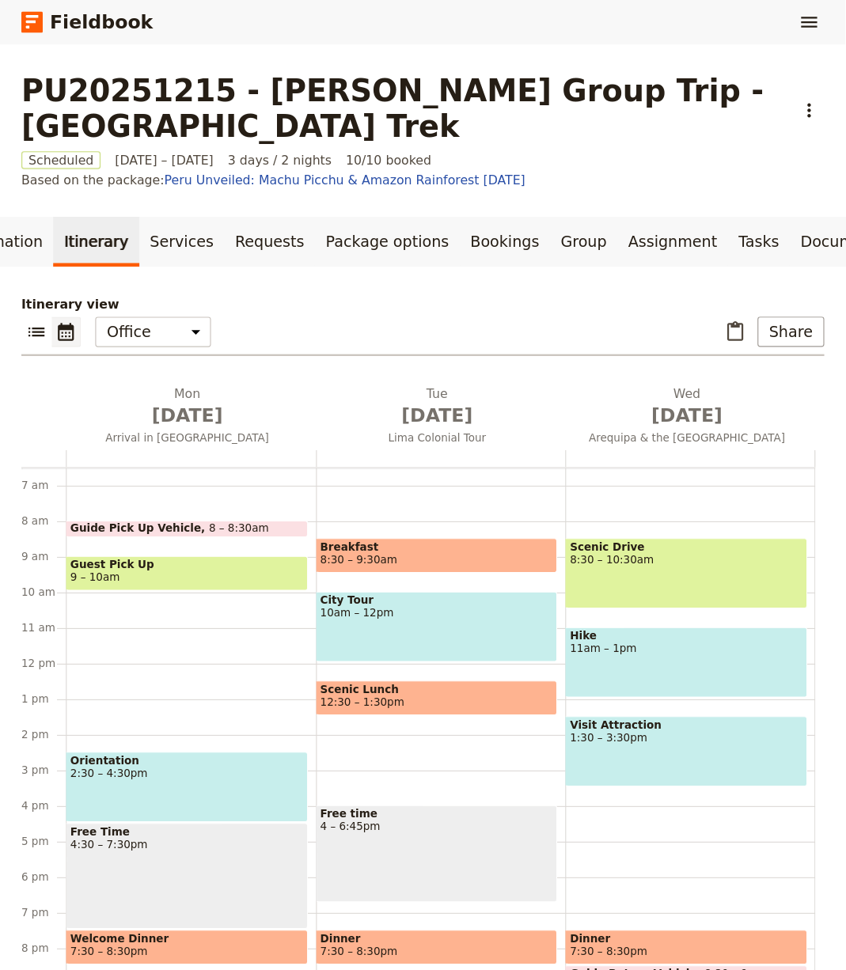
scroll to position [206, 0]
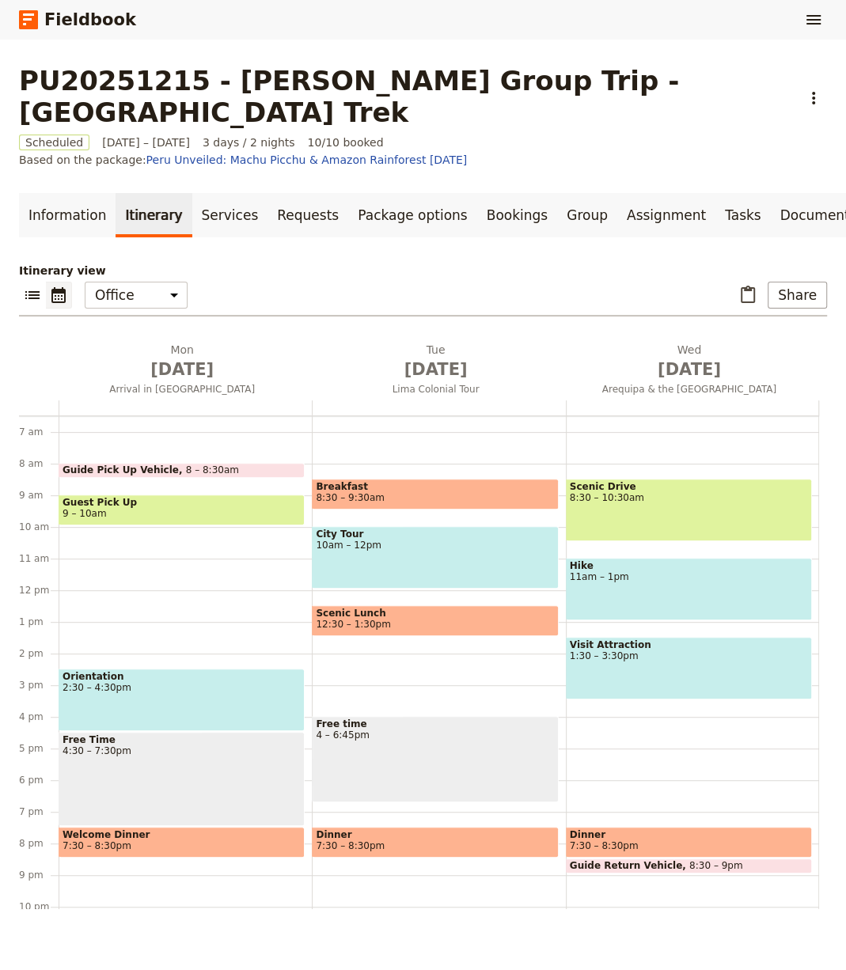
click at [568, 212] on div "Information Itinerary Services Requests Package options Bookings Group Assignme…" at bounding box center [423, 551] width 808 height 716
click at [517, 282] on div "​ ​ Office Guide Passenger Sales ​ Share" at bounding box center [423, 299] width 808 height 35
